Goal: Information Seeking & Learning: Learn about a topic

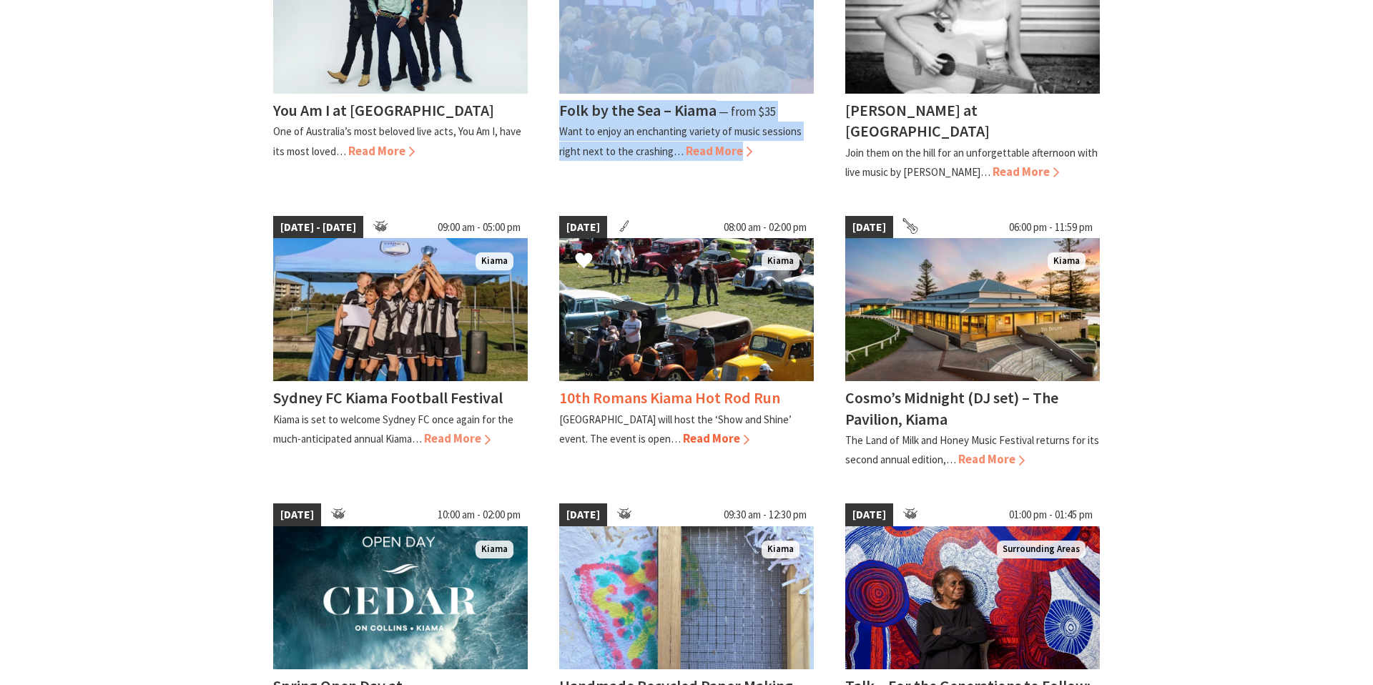
scroll to position [518, 0]
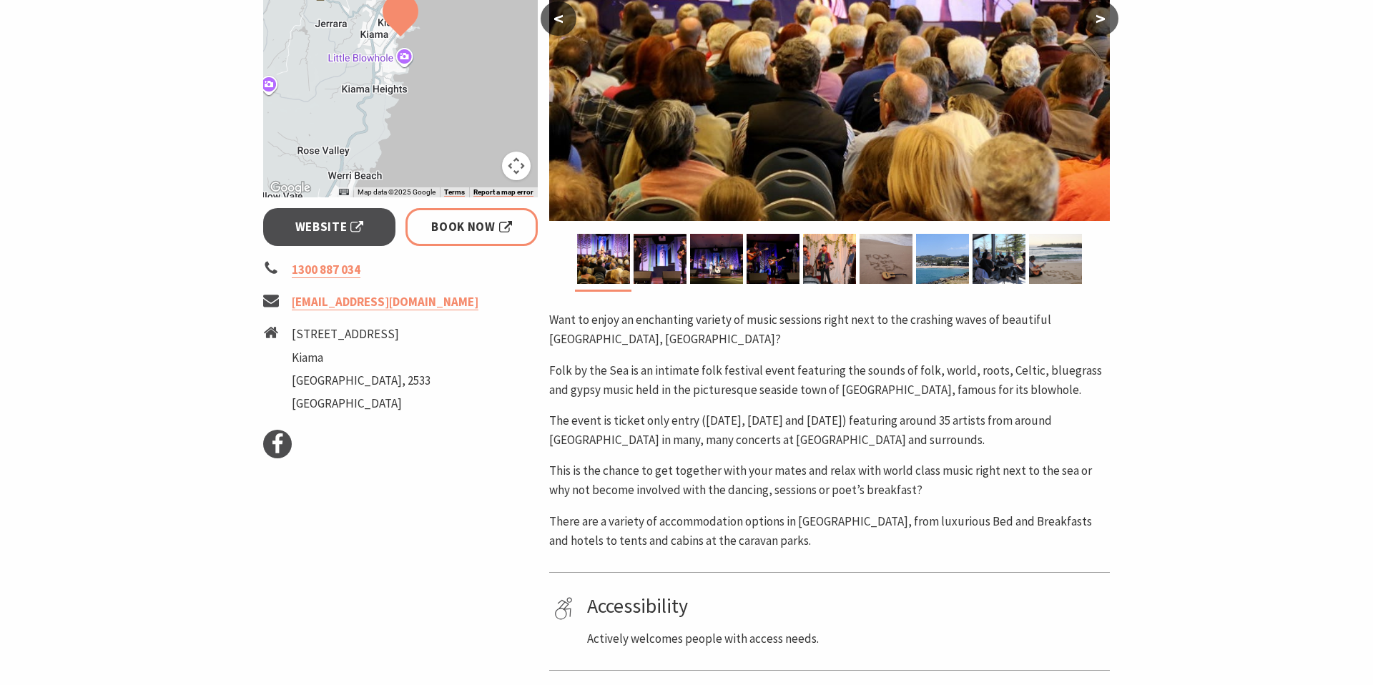
scroll to position [413, 0]
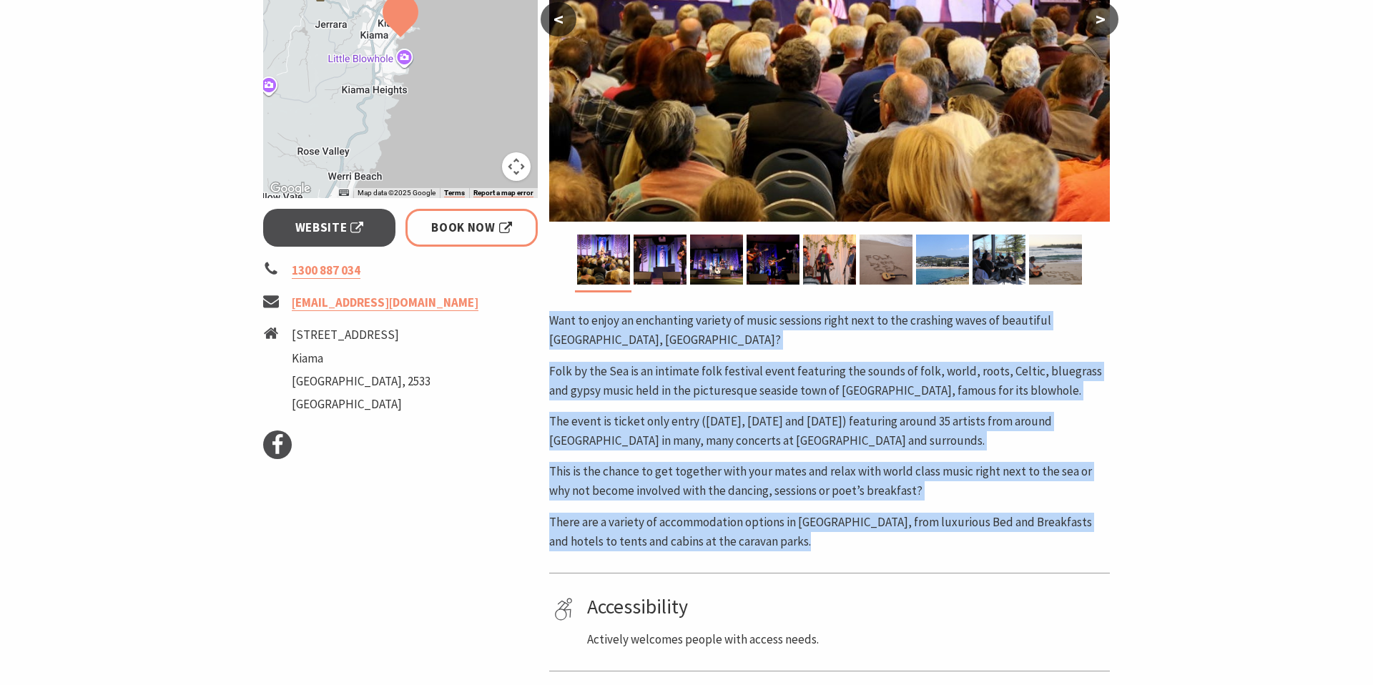
drag, startPoint x: 778, startPoint y: 552, endPoint x: 547, endPoint y: 320, distance: 327.1
click at [547, 320] on div "Area [GEOGRAPHIC_DATA] #Concert or Performance #Family Friendly #Featured #Fest…" at bounding box center [829, 321] width 572 height 1008
copy div "Want to enjoy an enchanting variety of music sessions right next to the crashin…"
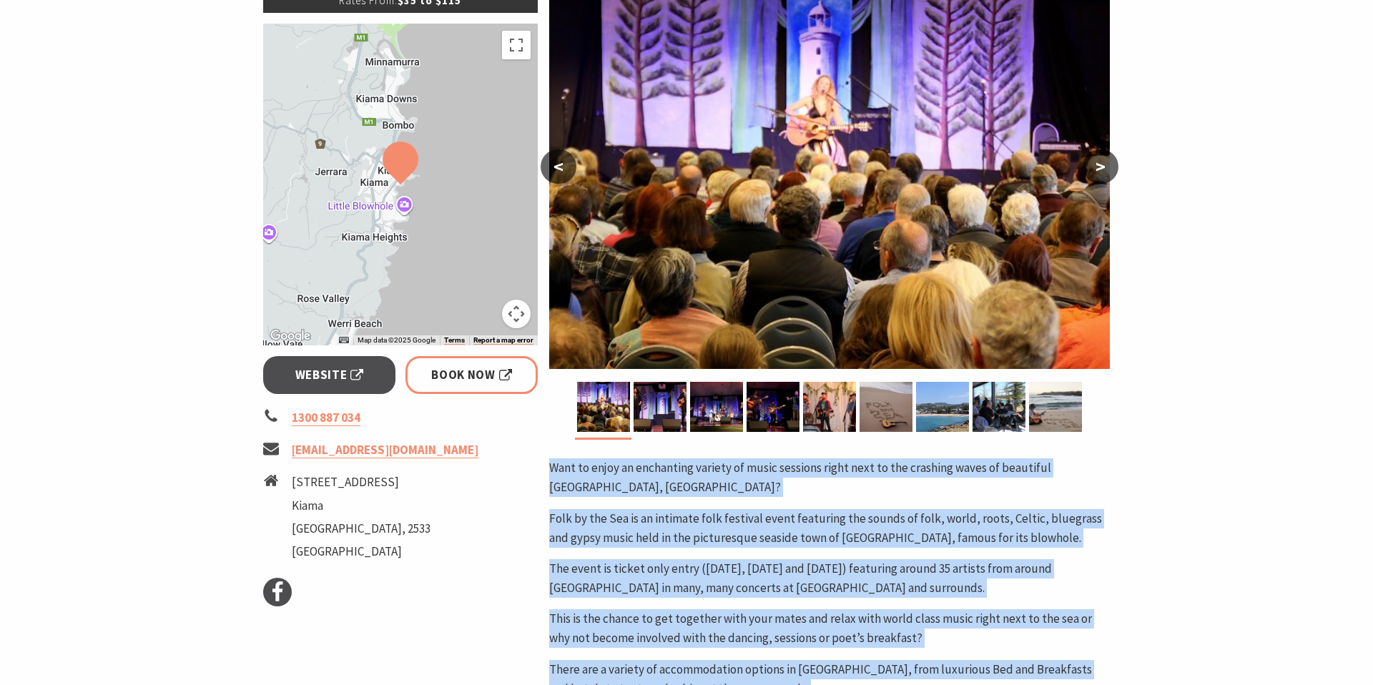
scroll to position [413, 0]
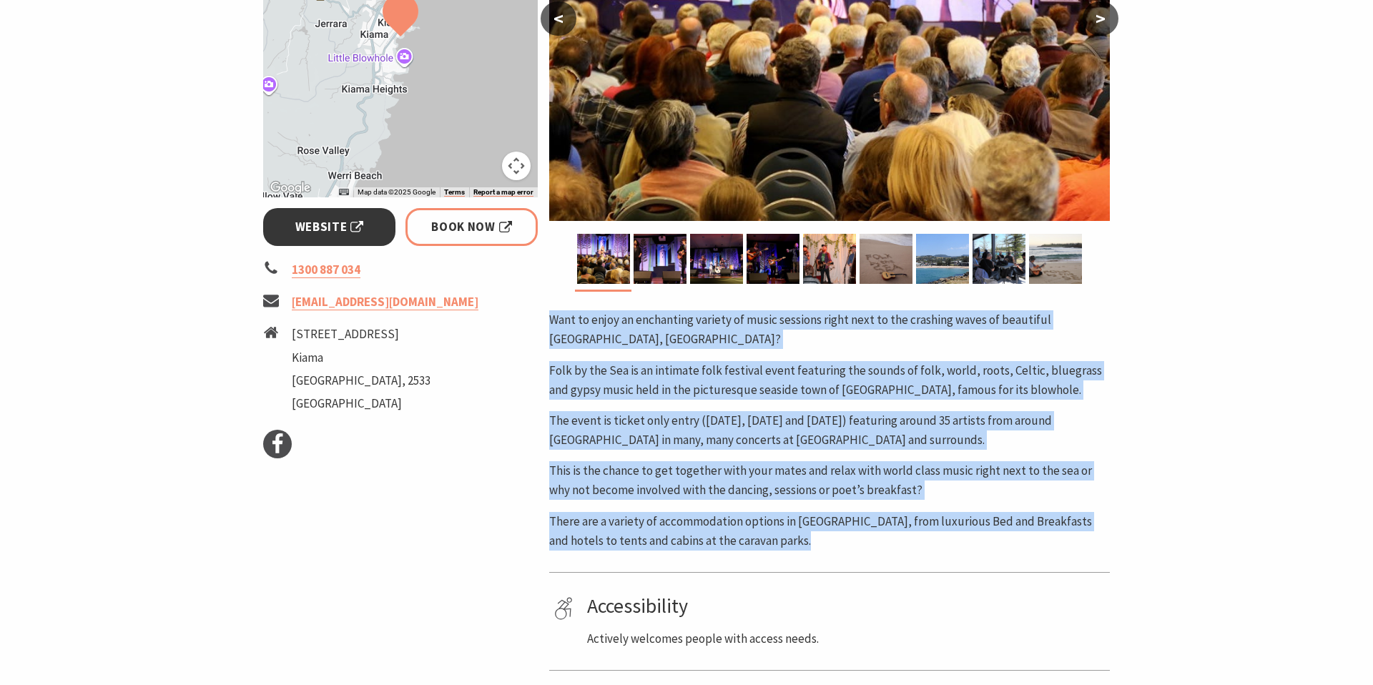
click at [346, 227] on span "Website" at bounding box center [329, 226] width 69 height 19
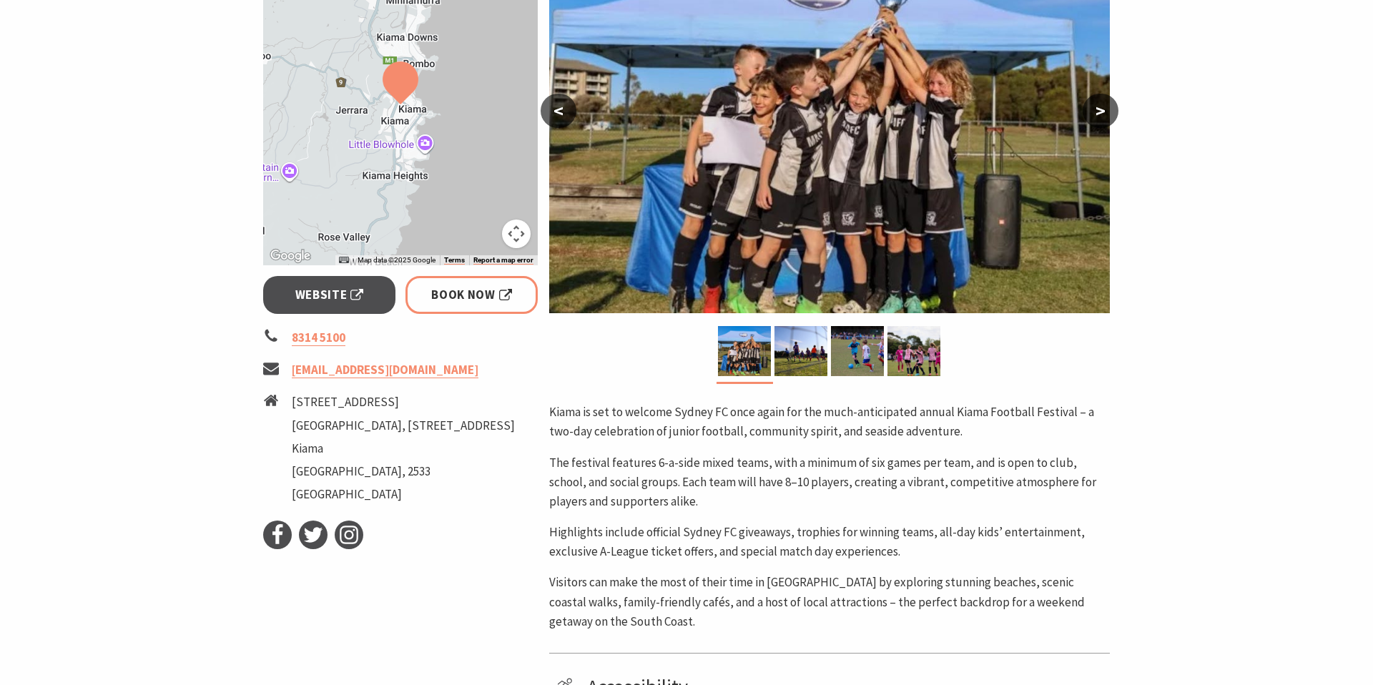
scroll to position [349, 0]
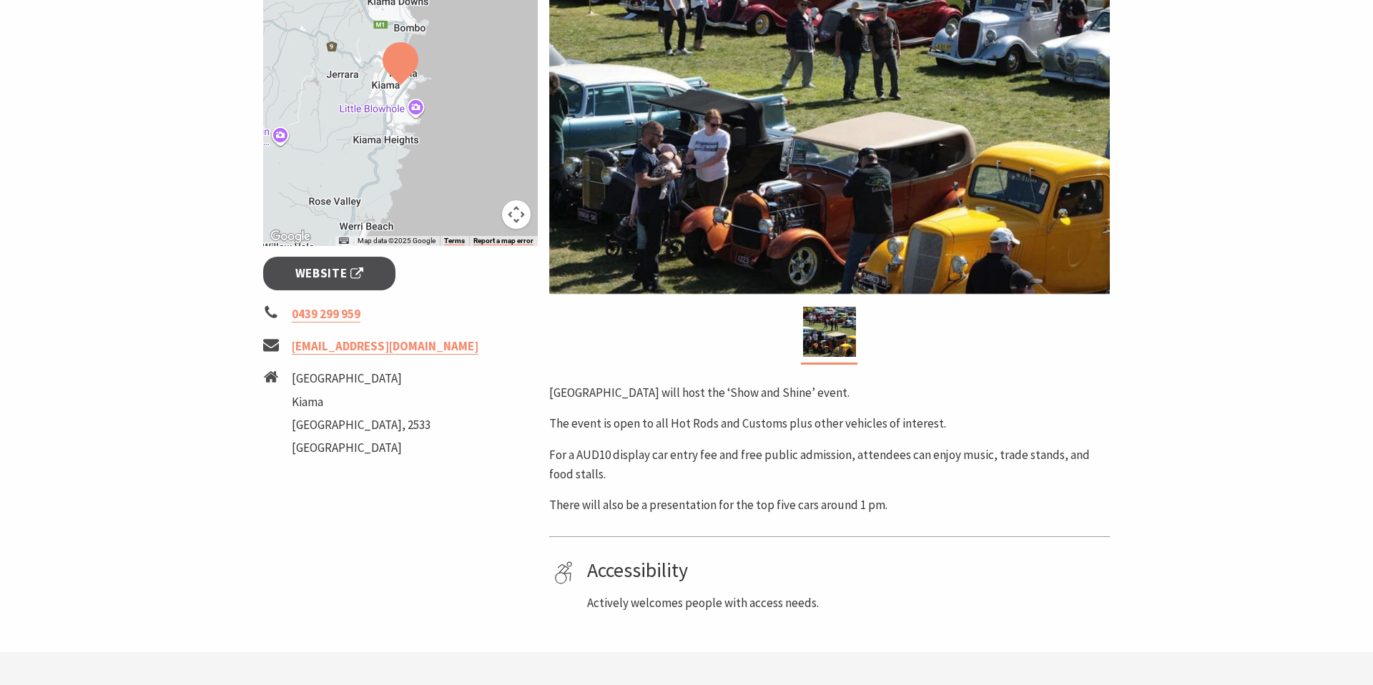
scroll to position [363, 0]
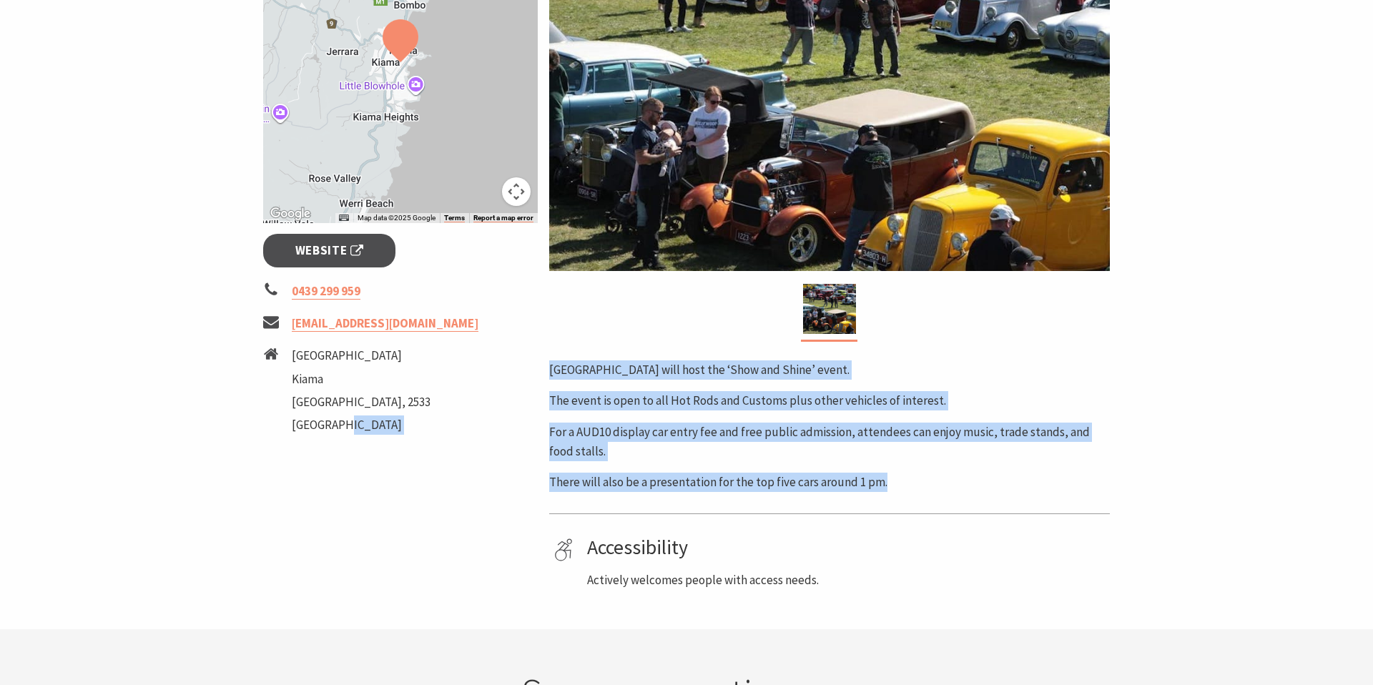
drag, startPoint x: 932, startPoint y: 483, endPoint x: 541, endPoint y: 369, distance: 408.0
click at [541, 369] on div "Event Dates: 14 Sep 2025 ← Move left → Move right ↑ Move up ↓ Move down + Zoom …" at bounding box center [686, 228] width 858 height 724
copy div "Area Kiama #Exhibition & Shows Black Beach Reserve will host the ‘Show and Shin…"
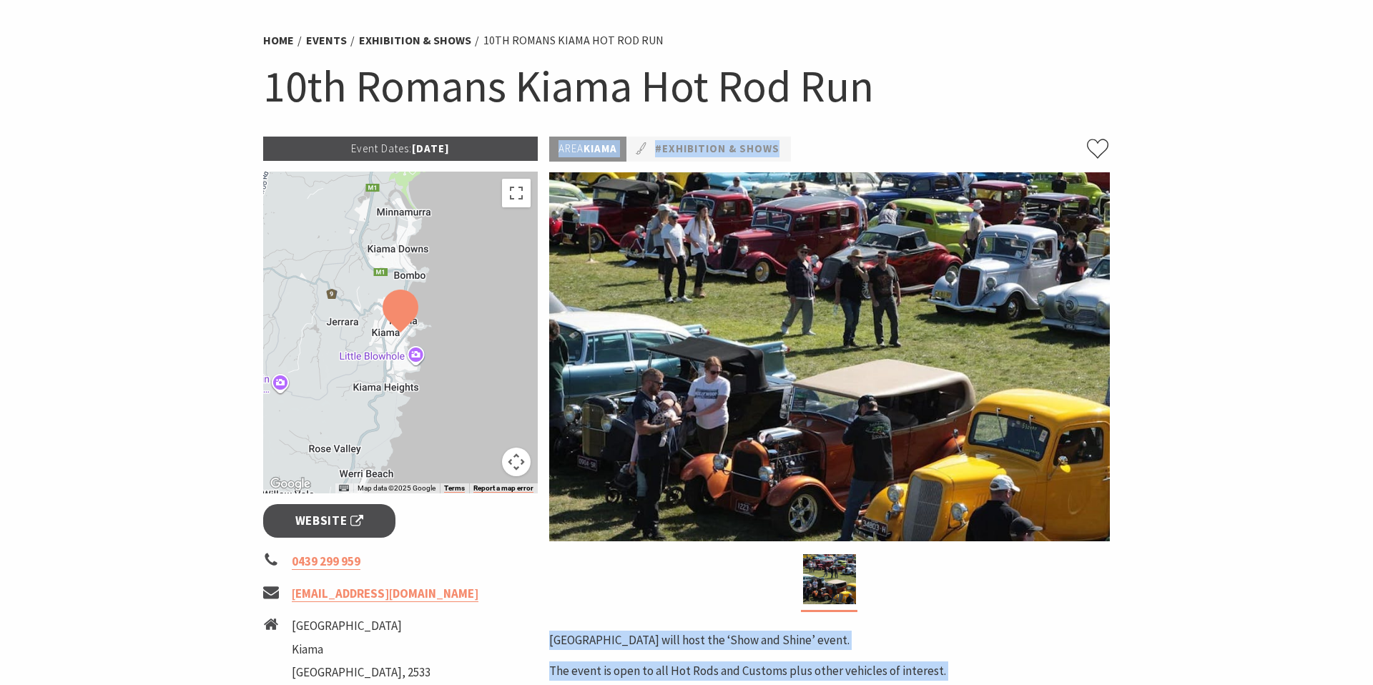
scroll to position [132, 0]
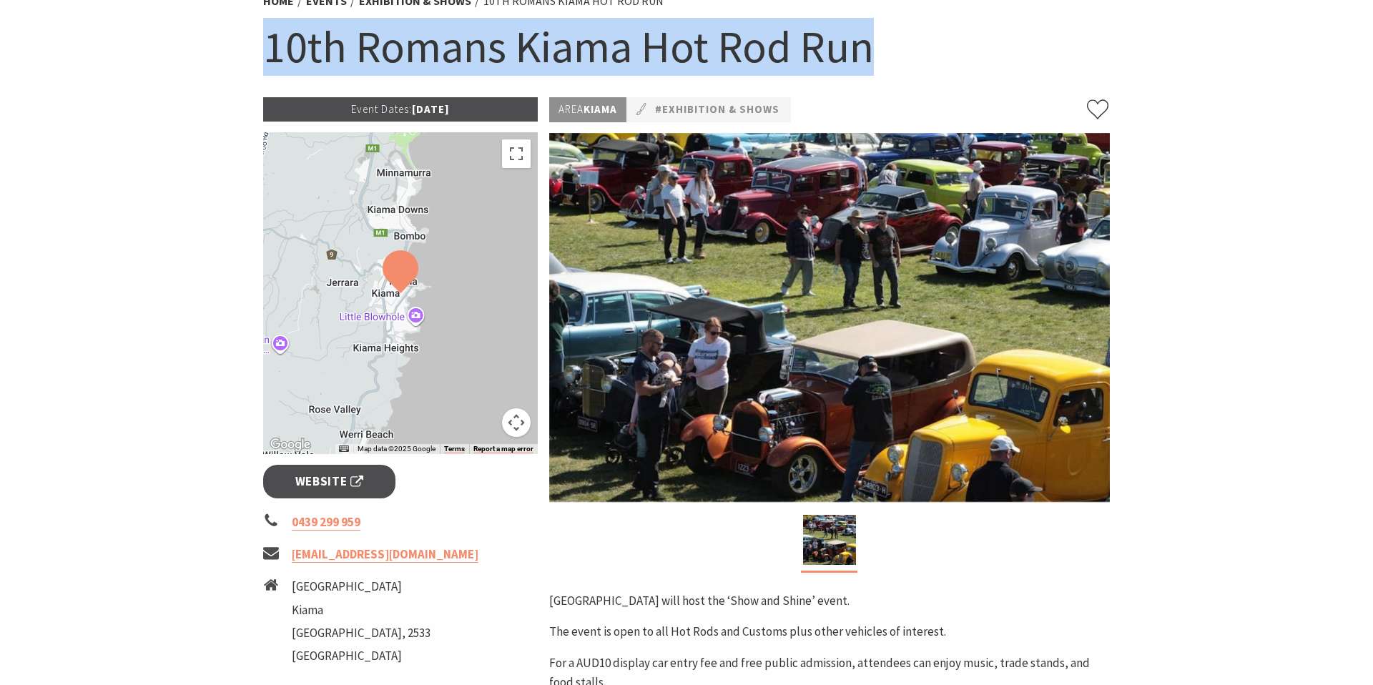
drag, startPoint x: 767, startPoint y: 52, endPoint x: 269, endPoint y: 55, distance: 498.4
click at [269, 55] on h1 "10th Romans Kiama Hot Rod Run" at bounding box center [686, 47] width 847 height 58
copy h1 "10th Romans Kiama Hot Rod Run"
click at [361, 478] on span "Website" at bounding box center [329, 481] width 69 height 19
